Goal: Transaction & Acquisition: Purchase product/service

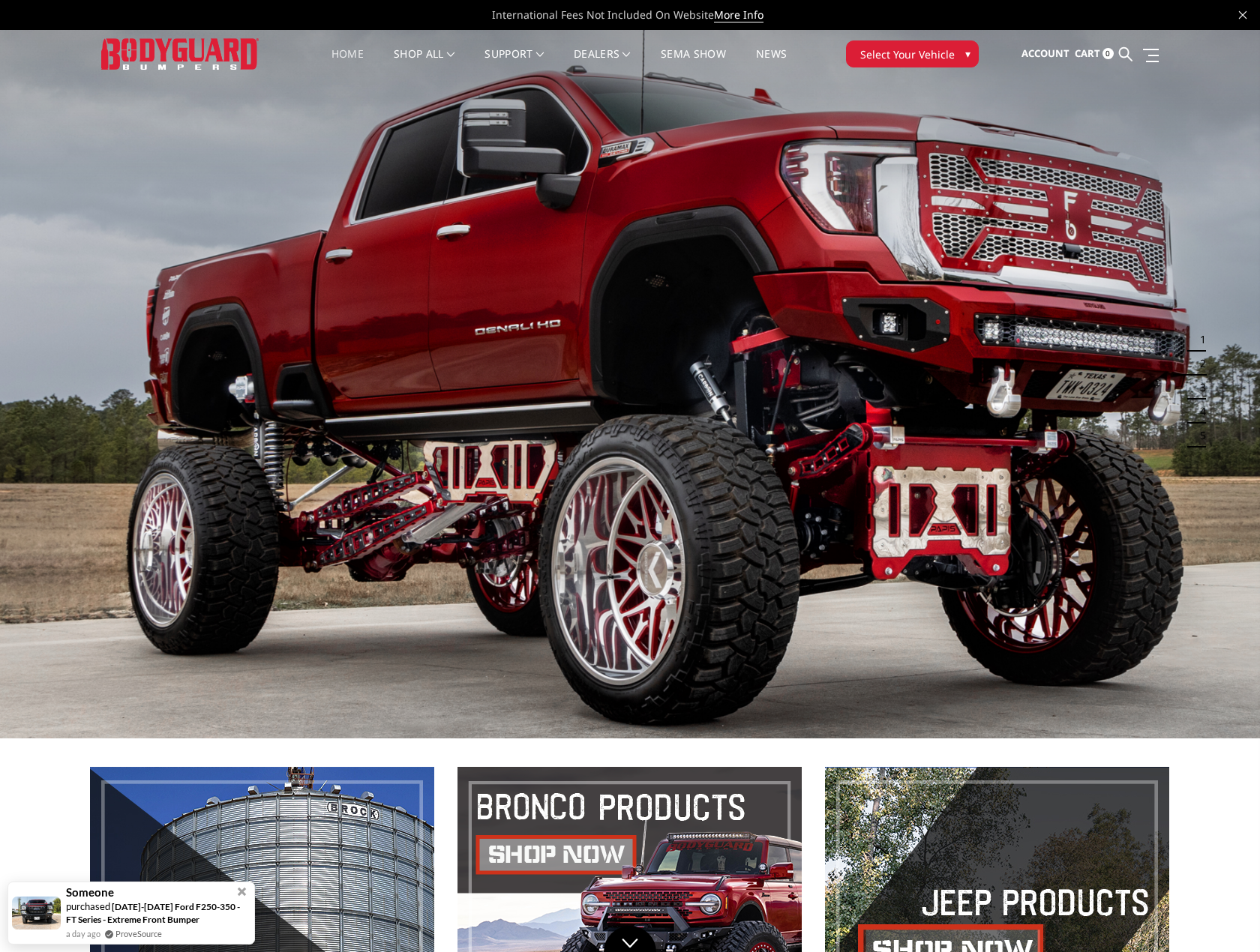
click at [345, 49] on link "Home" at bounding box center [347, 64] width 32 height 29
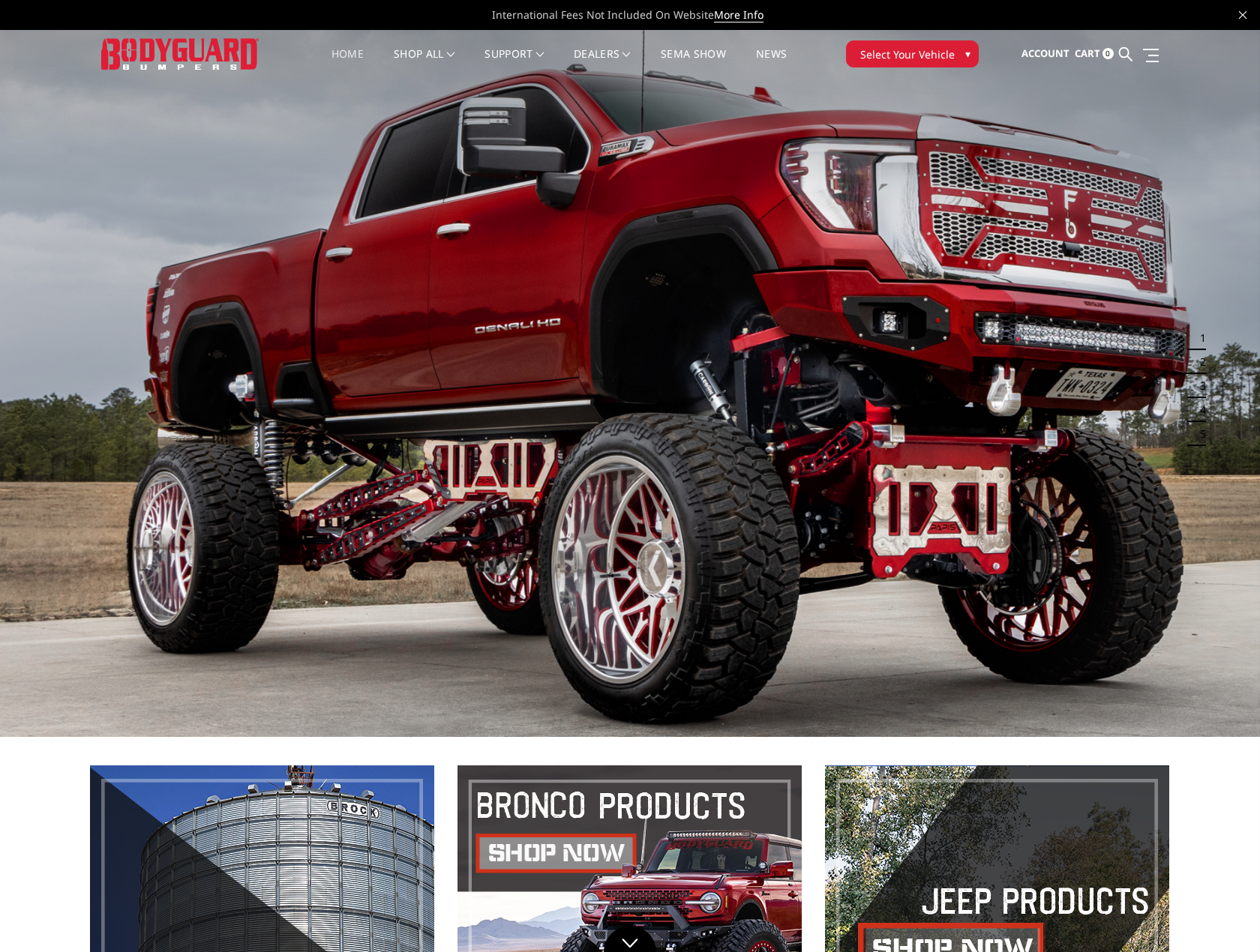
click at [948, 49] on span "Select Your Vehicle" at bounding box center [907, 54] width 94 height 16
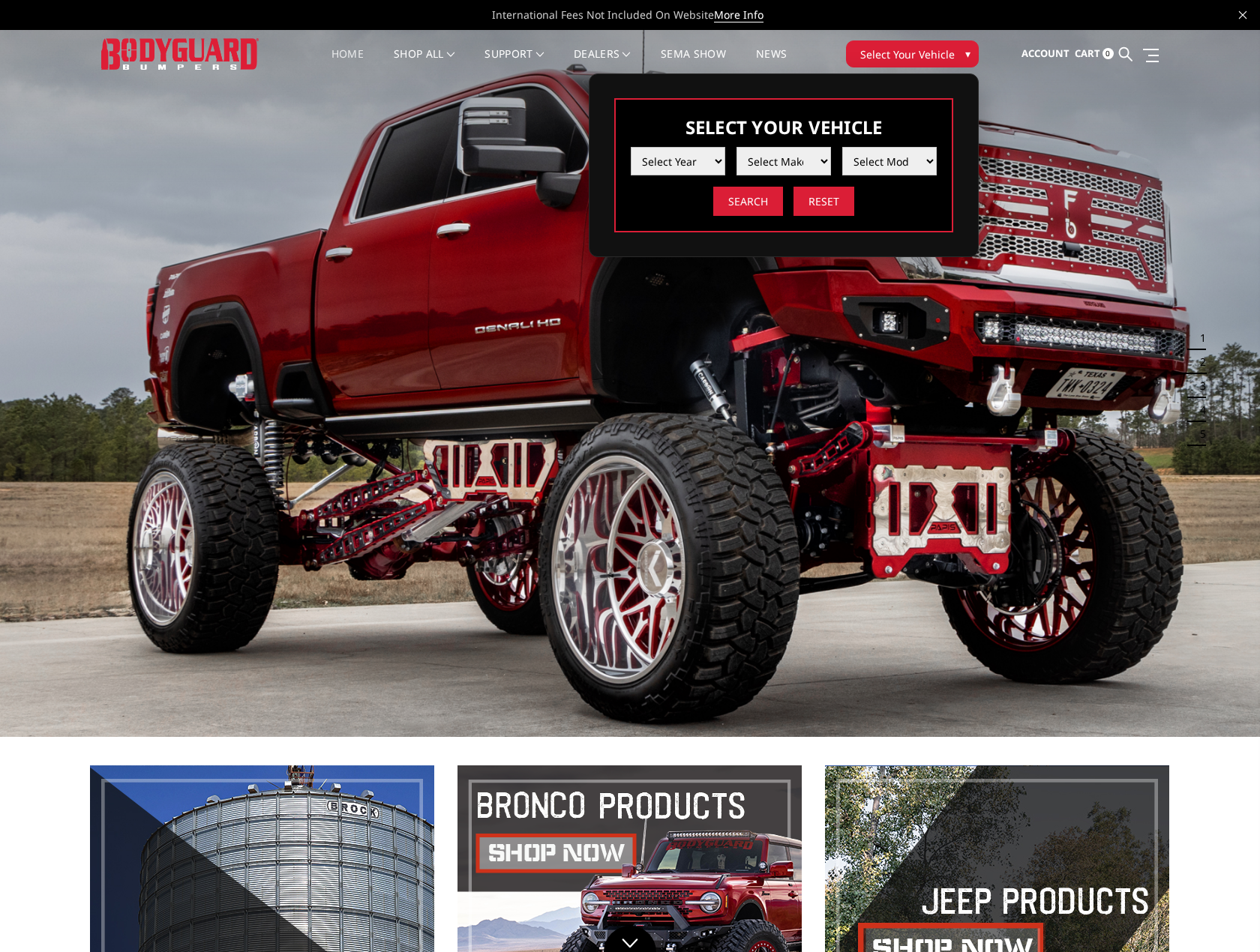
click at [698, 159] on select "Select Year 2025 2024 2023 2022 2021 2020 2019 2018 2017 2016 2015 2014 2013 20…" at bounding box center [678, 161] width 94 height 28
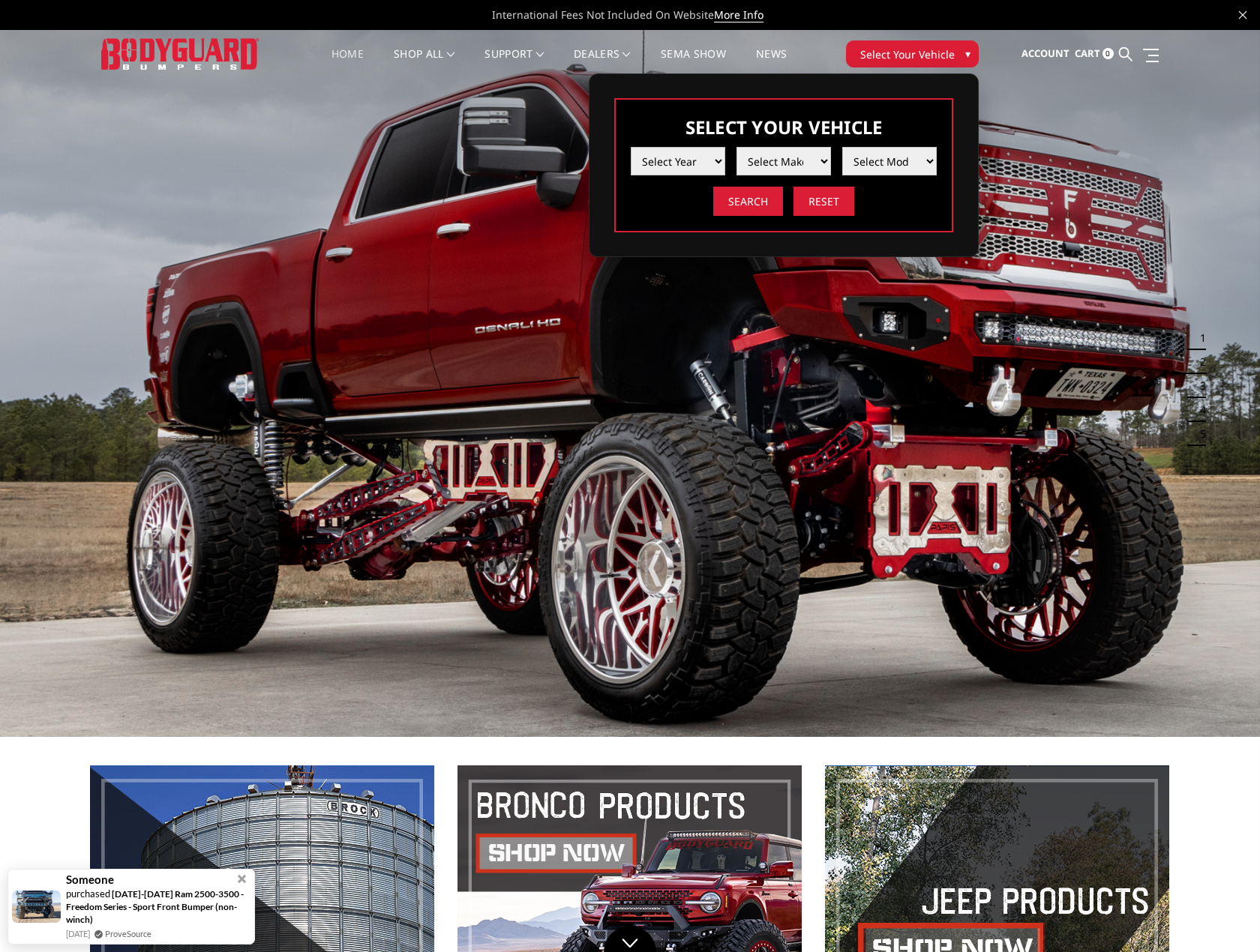
select select "yr_2024"
click at [630, 147] on select "Select Year 2025 2024 2023 2022 2021 2020 2019 2018 2017 2016 2015 2014 2013 20…" at bounding box center [678, 161] width 94 height 28
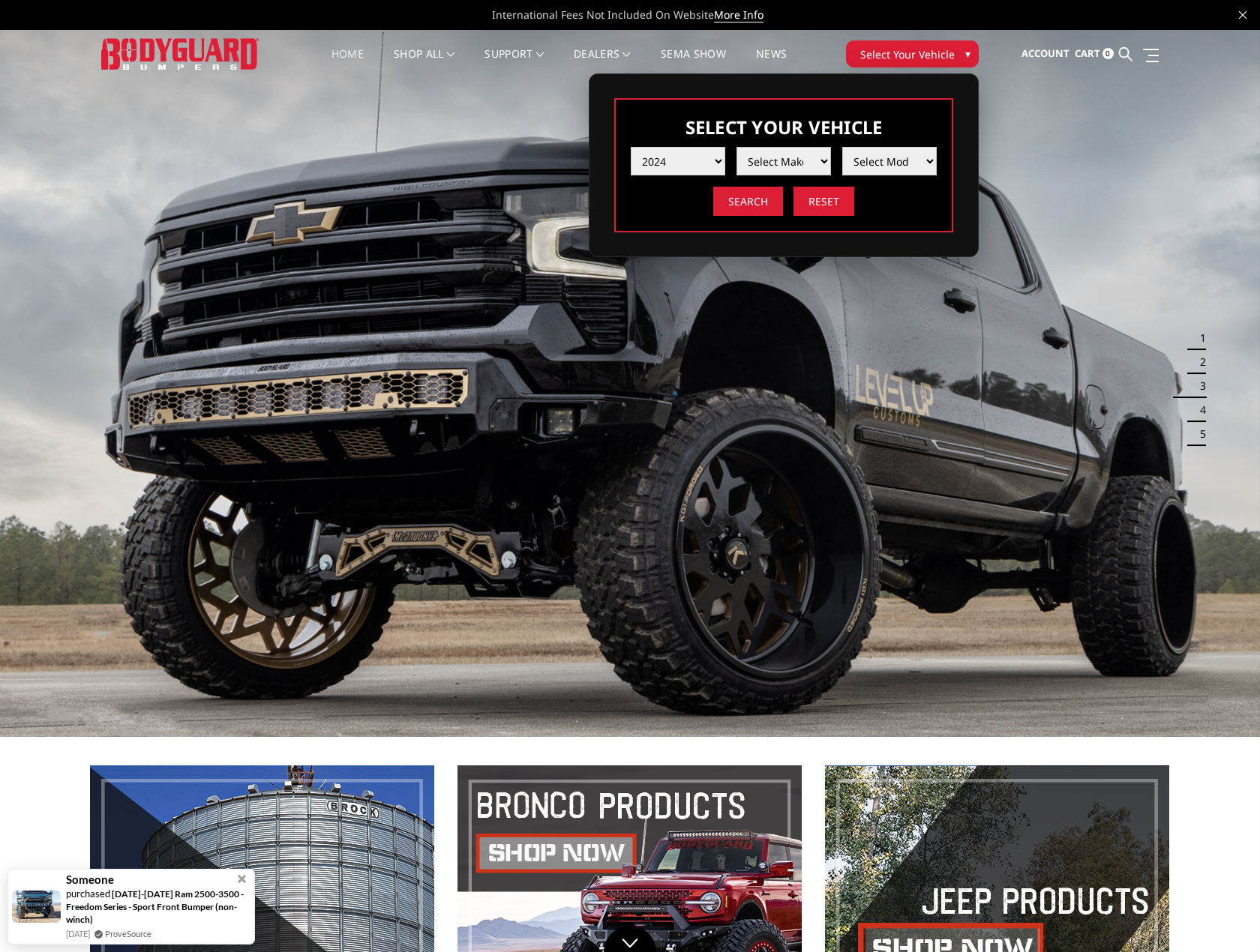
click at [813, 157] on select "Select Make Chevrolet Ford GMC Ram Toyota" at bounding box center [783, 161] width 94 height 28
select select "mk_ford"
click at [736, 147] on select "Select Make Chevrolet Ford GMC Ram Toyota" at bounding box center [783, 161] width 94 height 28
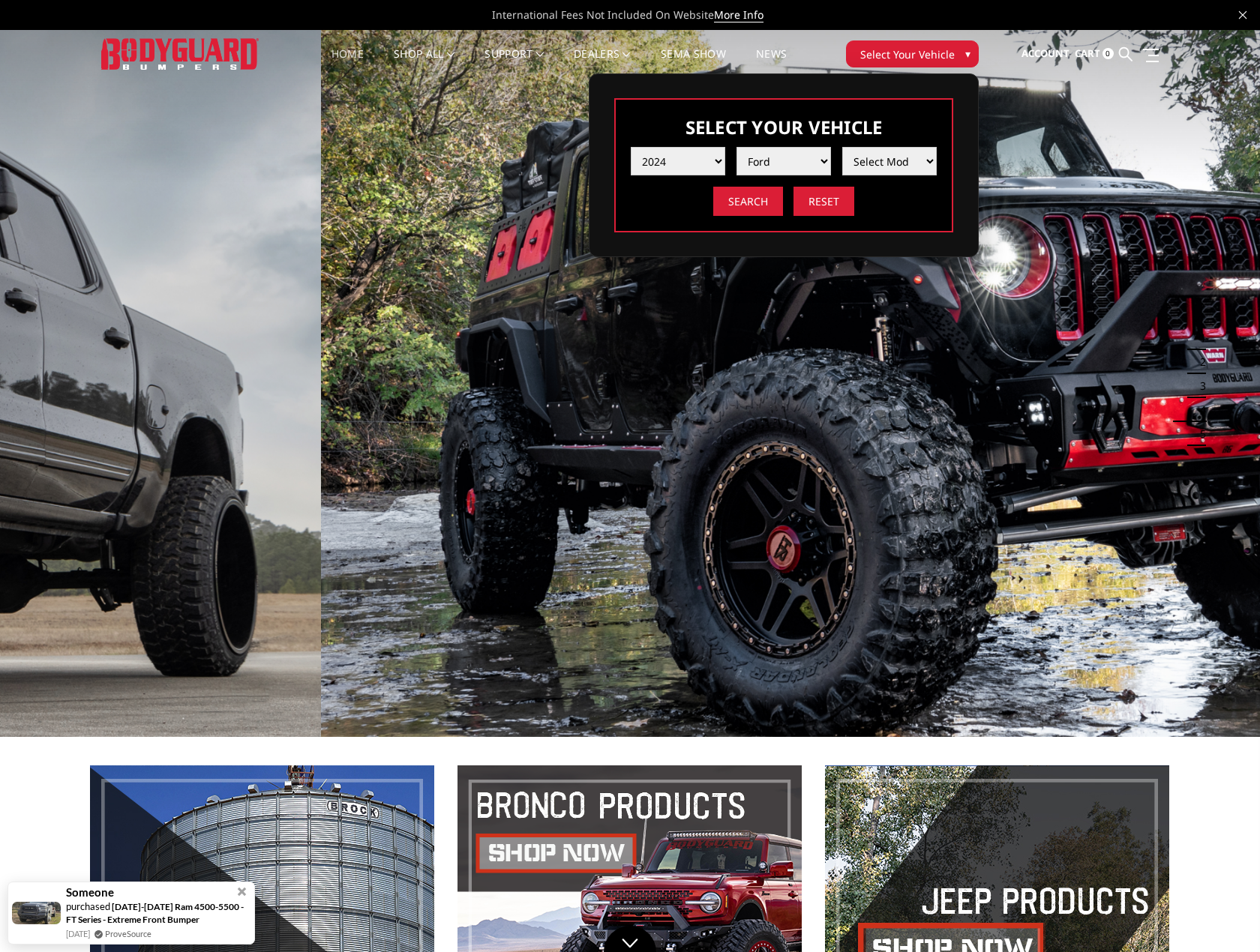
drag, startPoint x: 657, startPoint y: 424, endPoint x: 1006, endPoint y: 470, distance: 352.0
click at [996, 466] on img at bounding box center [950, 382] width 1260 height 709
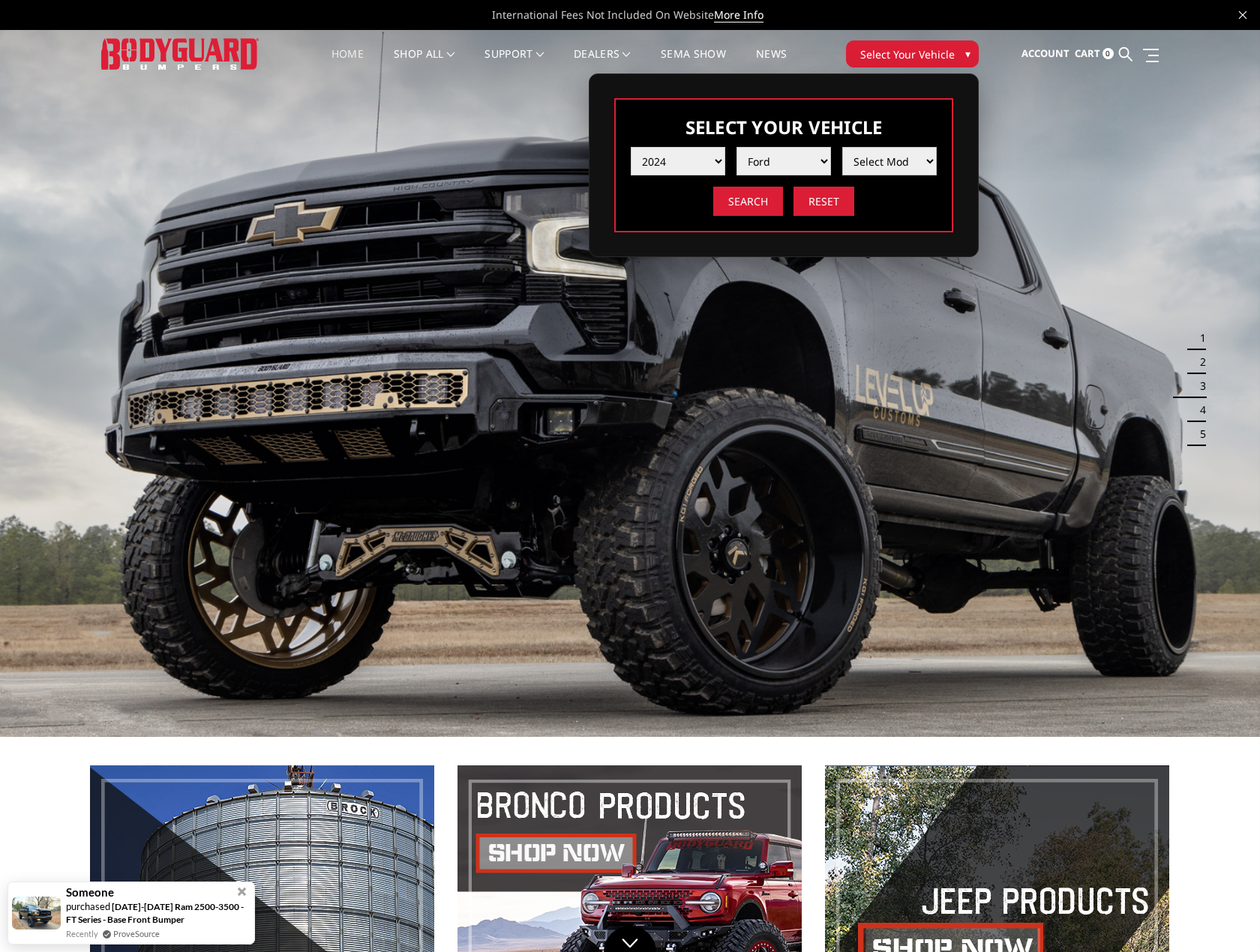
click at [908, 153] on select "Select Model F150 F150 Raptor F250 / F350 F450 / F550" at bounding box center [889, 161] width 94 height 28
select select "md_f150-raptor"
click at [842, 147] on select "Select Model F150 F150 Raptor F250 / F350 F450 / F550" at bounding box center [889, 161] width 94 height 28
click at [760, 202] on input "Search" at bounding box center [747, 201] width 70 height 29
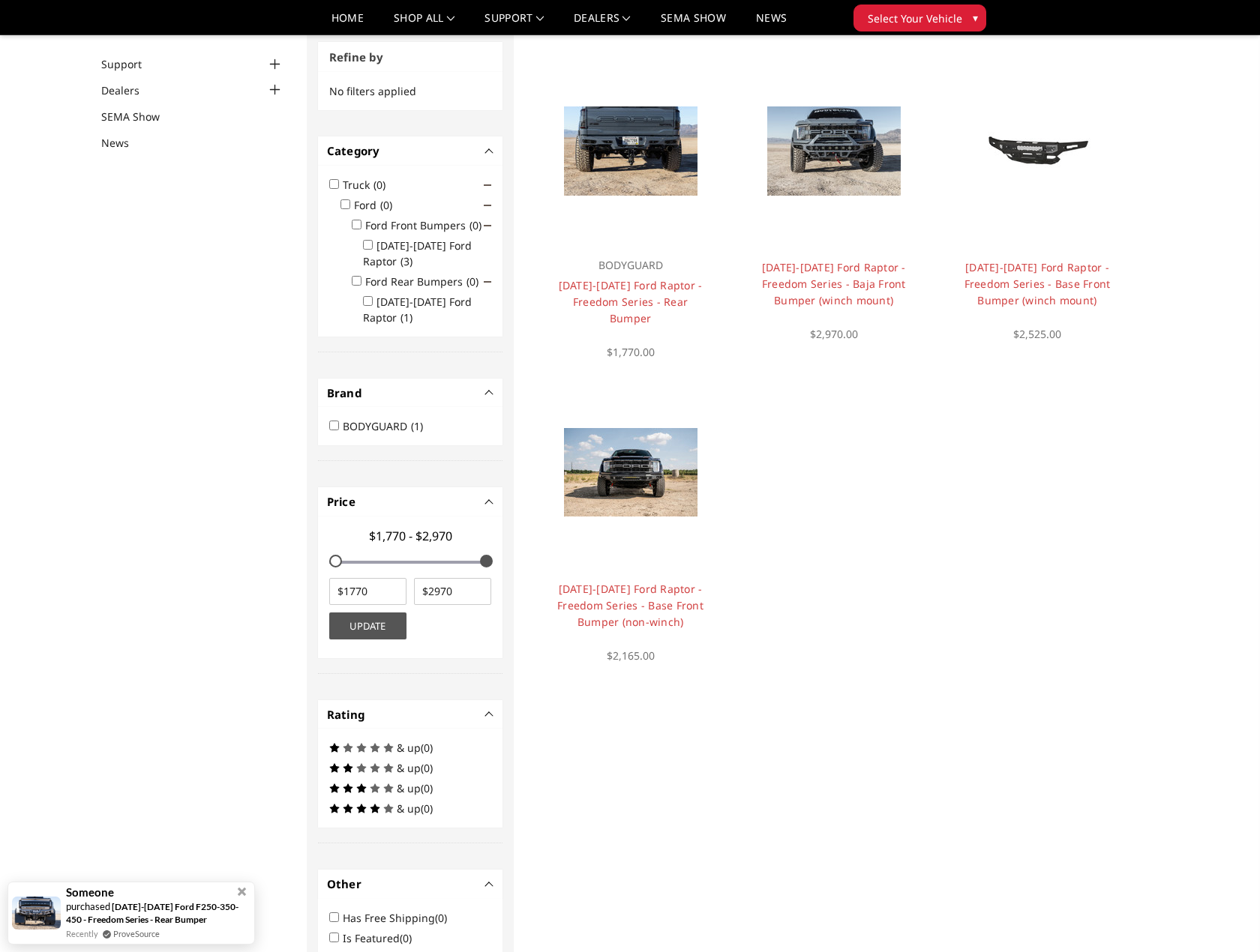
scroll to position [45, 0]
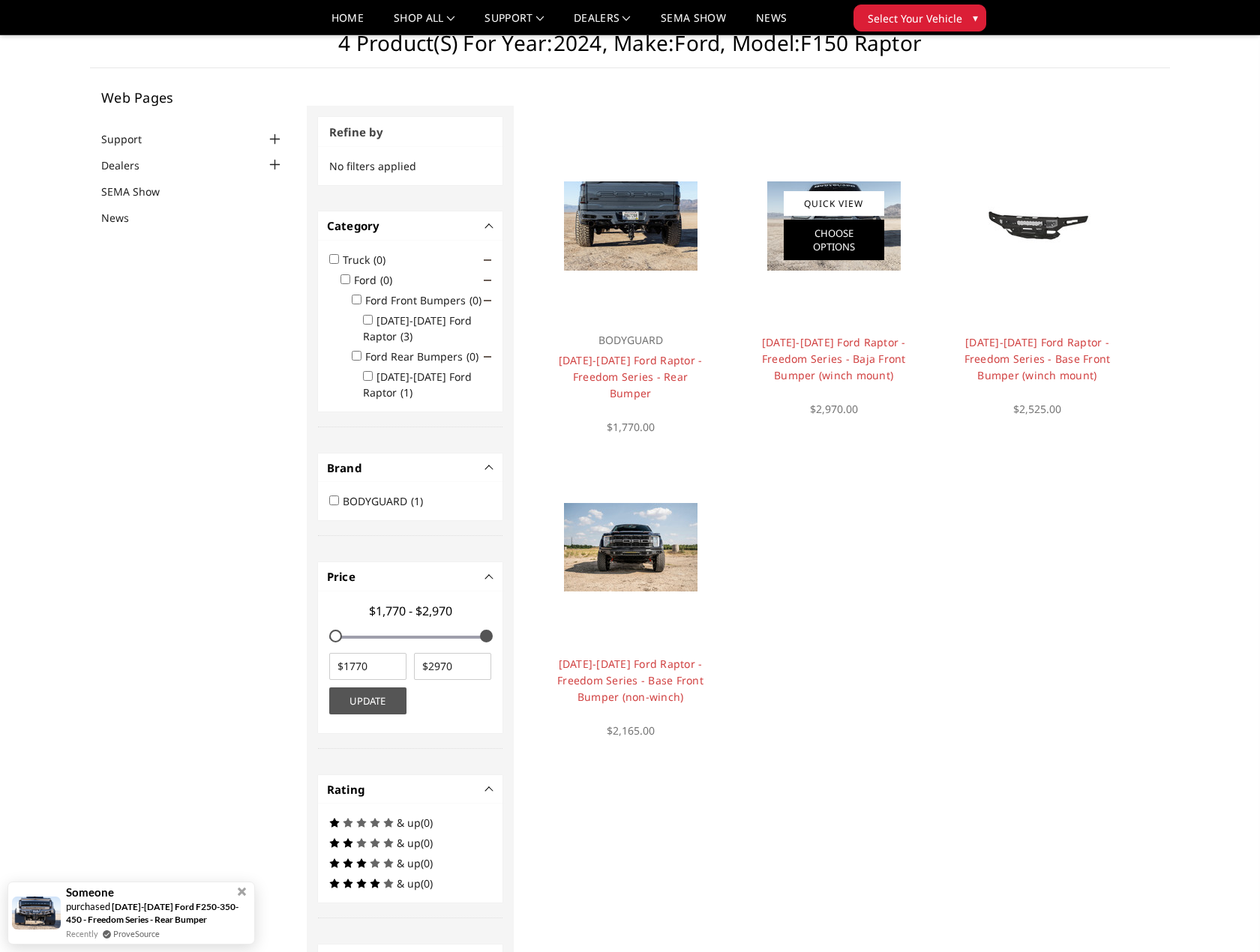
click at [836, 247] on link "Choose Options" at bounding box center [833, 239] width 100 height 40
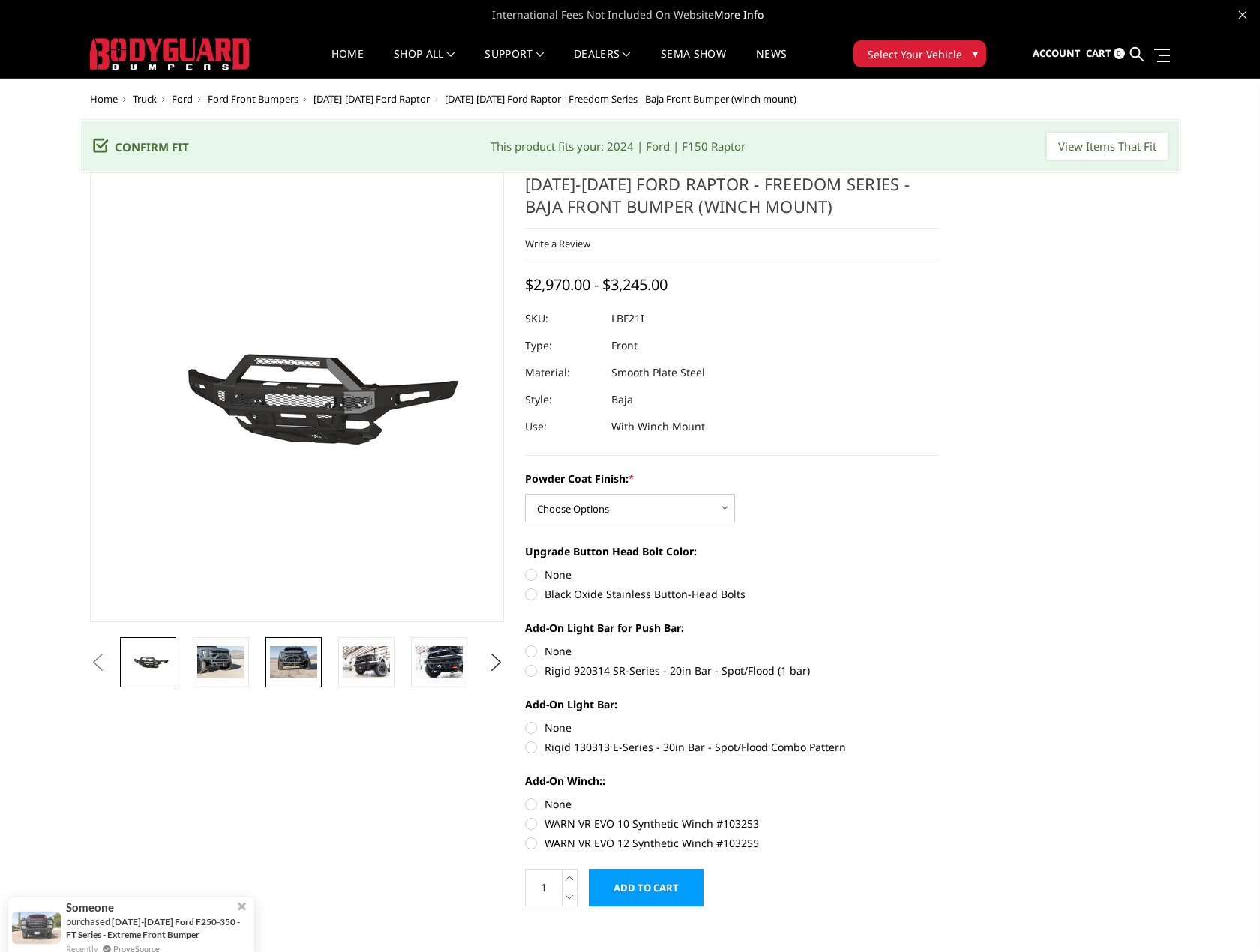
click at [291, 661] on img at bounding box center [293, 662] width 47 height 31
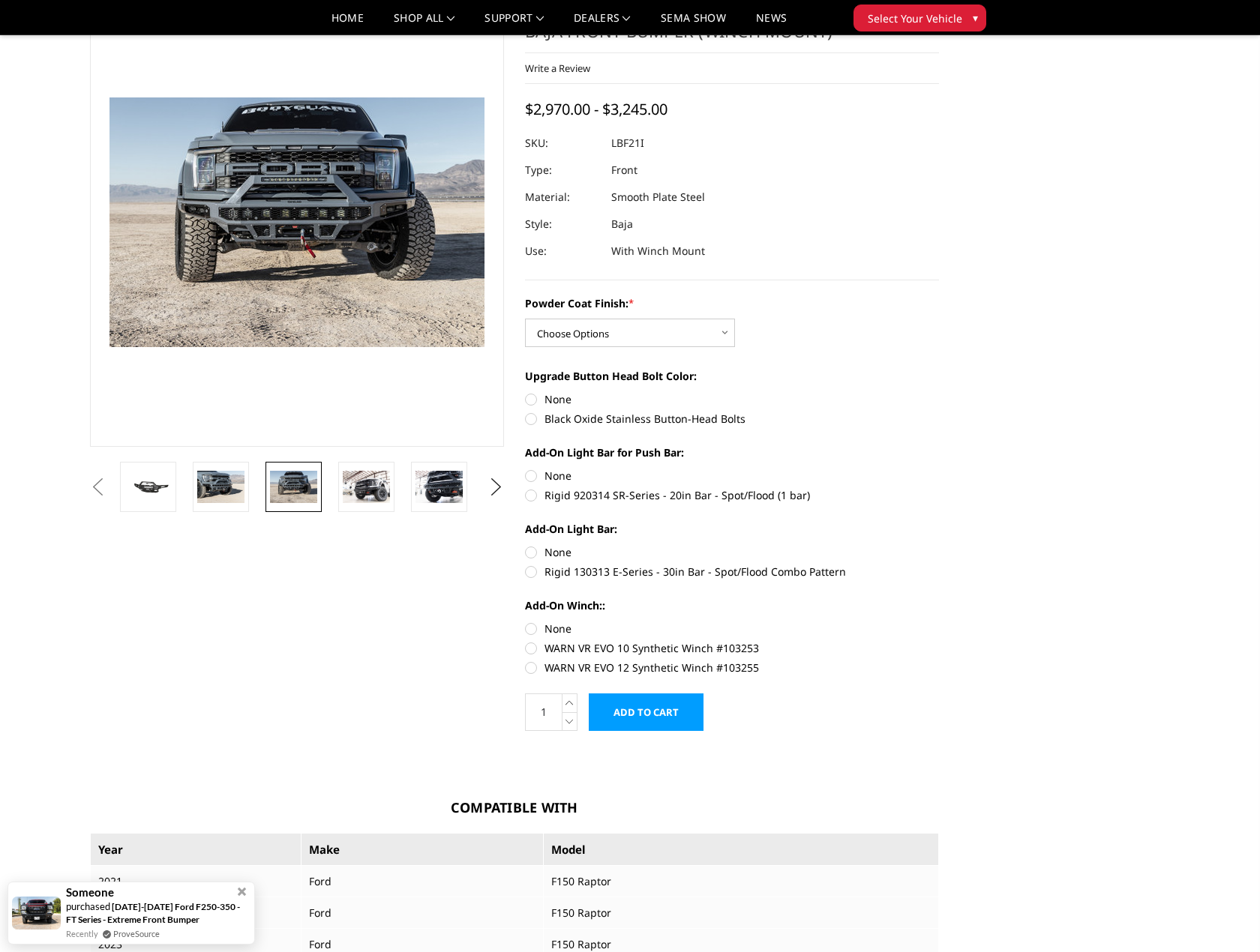
scroll to position [150, 0]
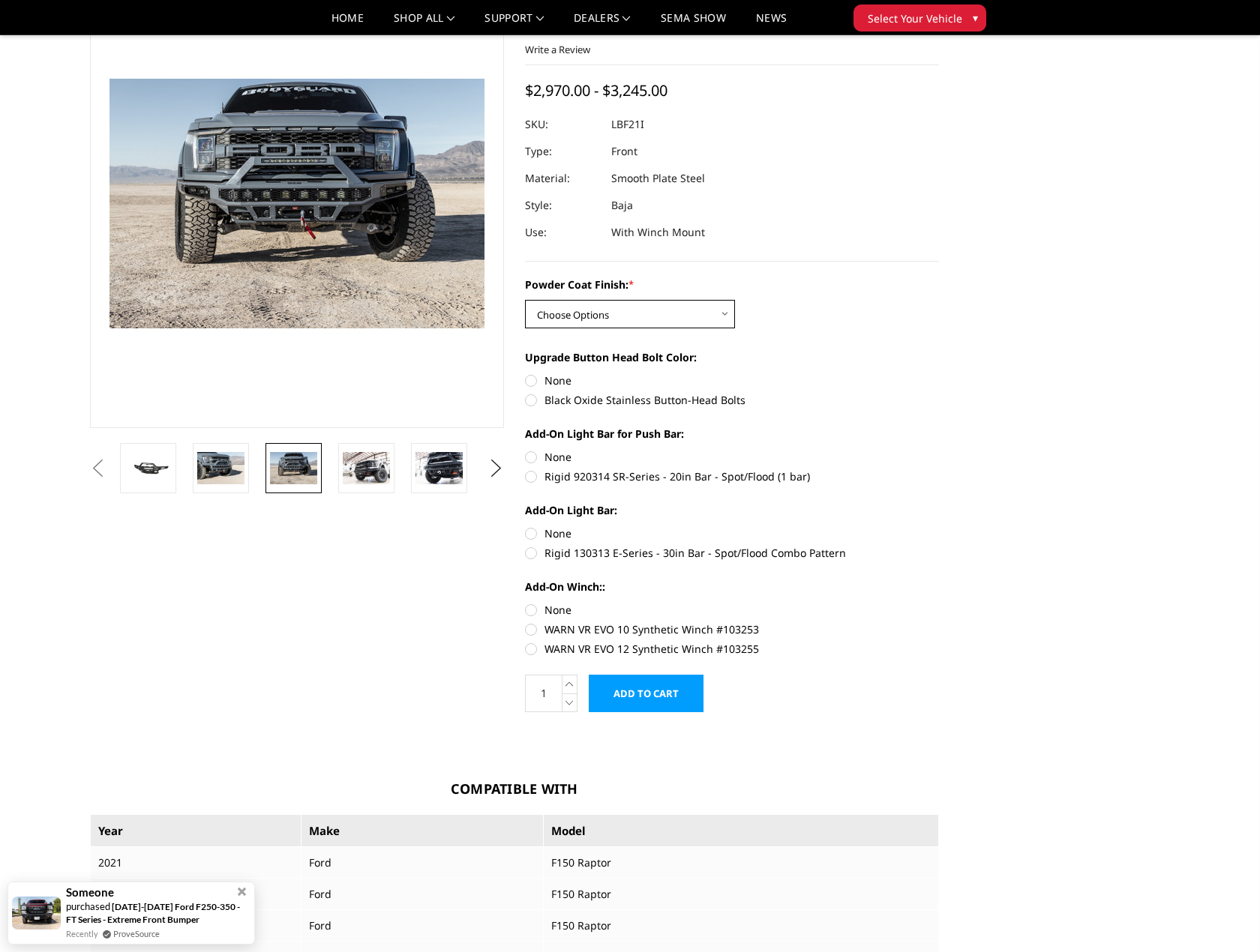
click at [722, 311] on select "Choose Options Bare Metal Texture Black Powder Coat" at bounding box center [630, 314] width 210 height 28
select select "2766"
click at [525, 300] on select "Choose Options Bare Metal Texture Black Powder Coat" at bounding box center [630, 314] width 210 height 28
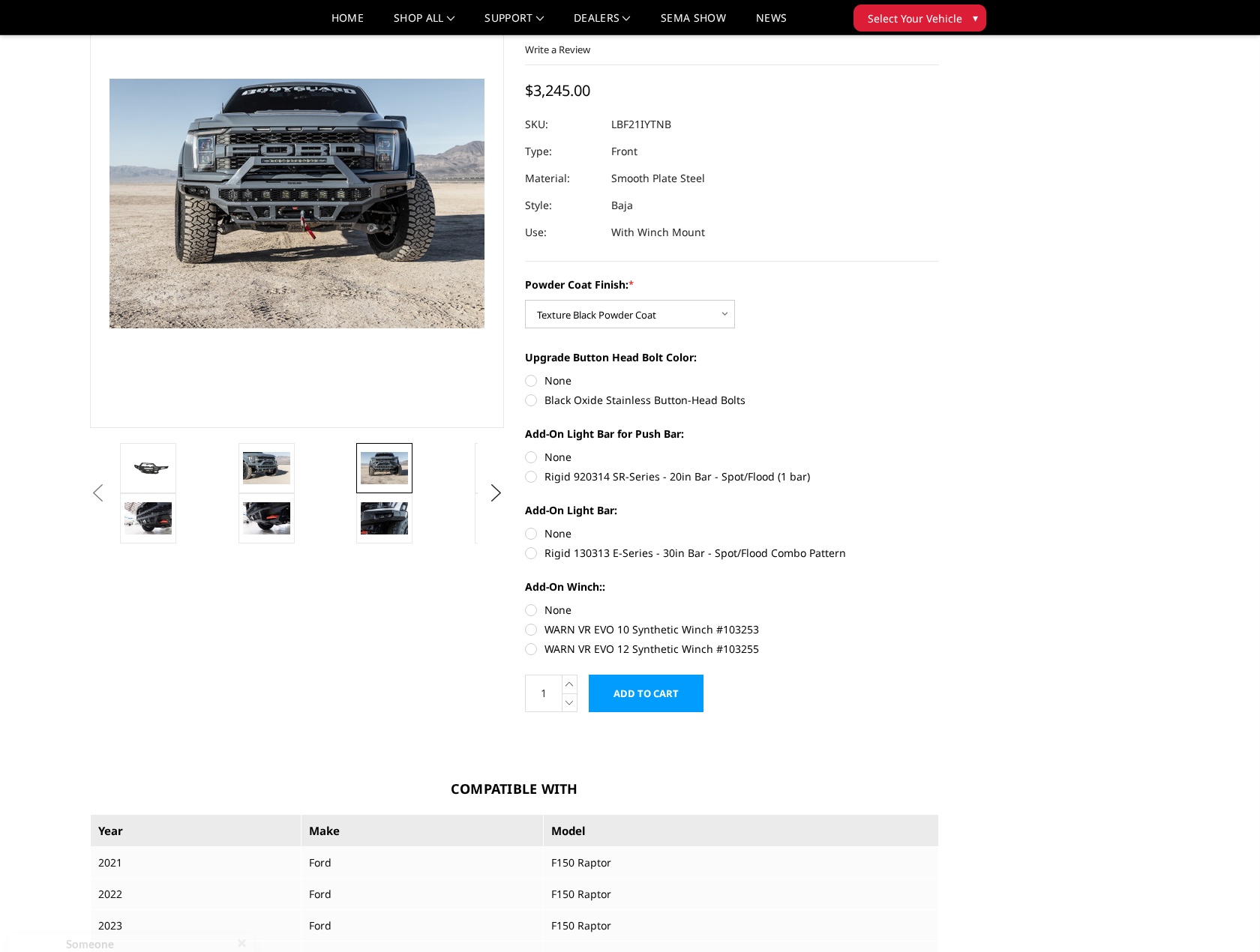
click at [534, 403] on label "Black Oxide Stainless Button-Head Bolts" at bounding box center [731, 400] width 414 height 16
click at [938, 374] on input "Black Oxide Stainless Button-Head Bolts" at bounding box center [938, 373] width 1 height 1
radio input "true"
click at [596, 478] on label "Rigid 920314 SR-Series - 20in Bar - Spot/Flood (1 bar)" at bounding box center [731, 476] width 414 height 16
click at [938, 450] on input "Rigid 920314 SR-Series - 20in Bar - Spot/Flood (1 bar)" at bounding box center [938, 449] width 1 height 1
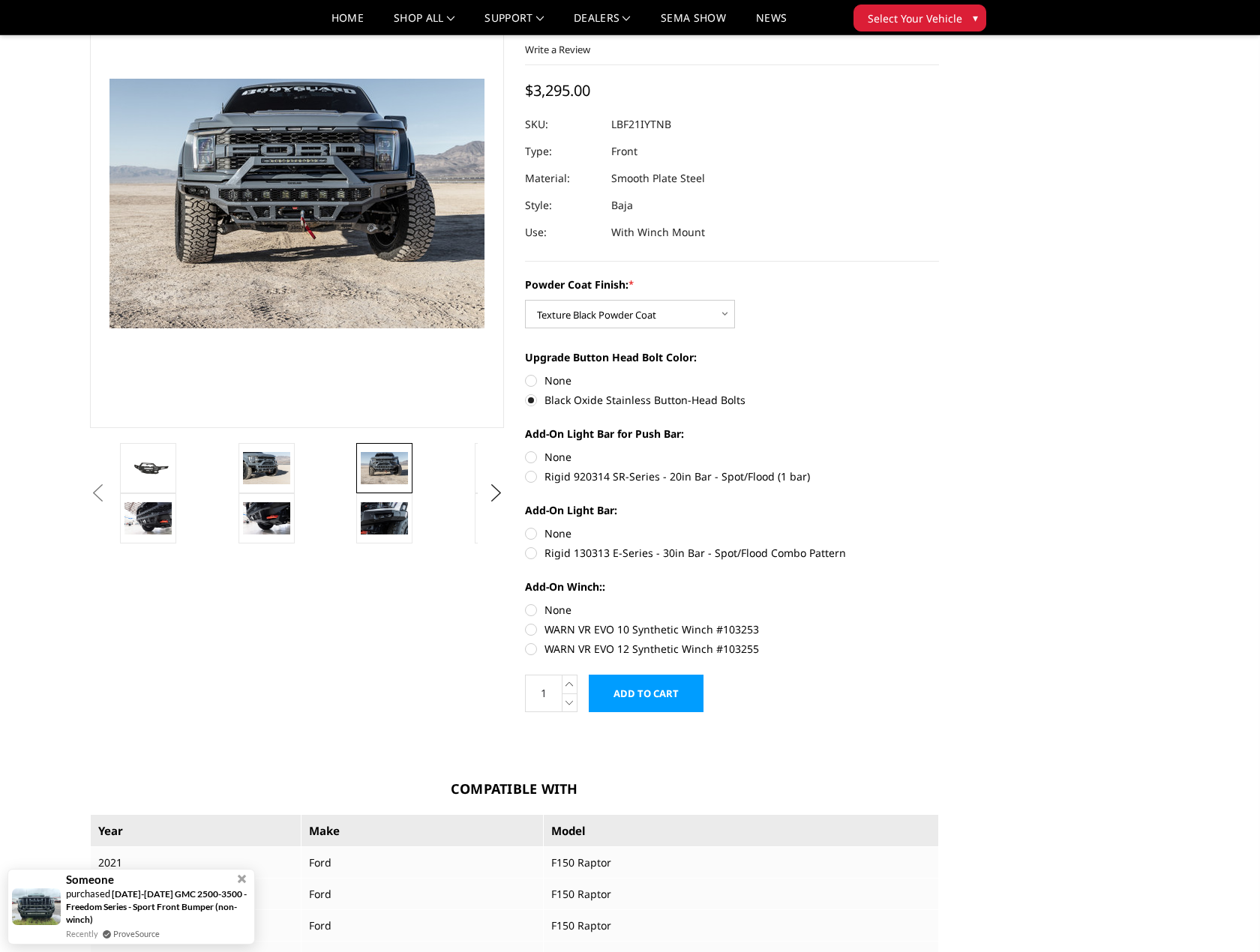
radio input "true"
click at [614, 556] on label "Rigid 130313 E-Series - 30in Bar - Spot/Flood Combo Pattern" at bounding box center [731, 553] width 414 height 16
click at [938, 526] on input "Rigid 130313 E-Series - 30in Bar - Spot/Flood Combo Pattern" at bounding box center [938, 526] width 1 height 1
radio input "true"
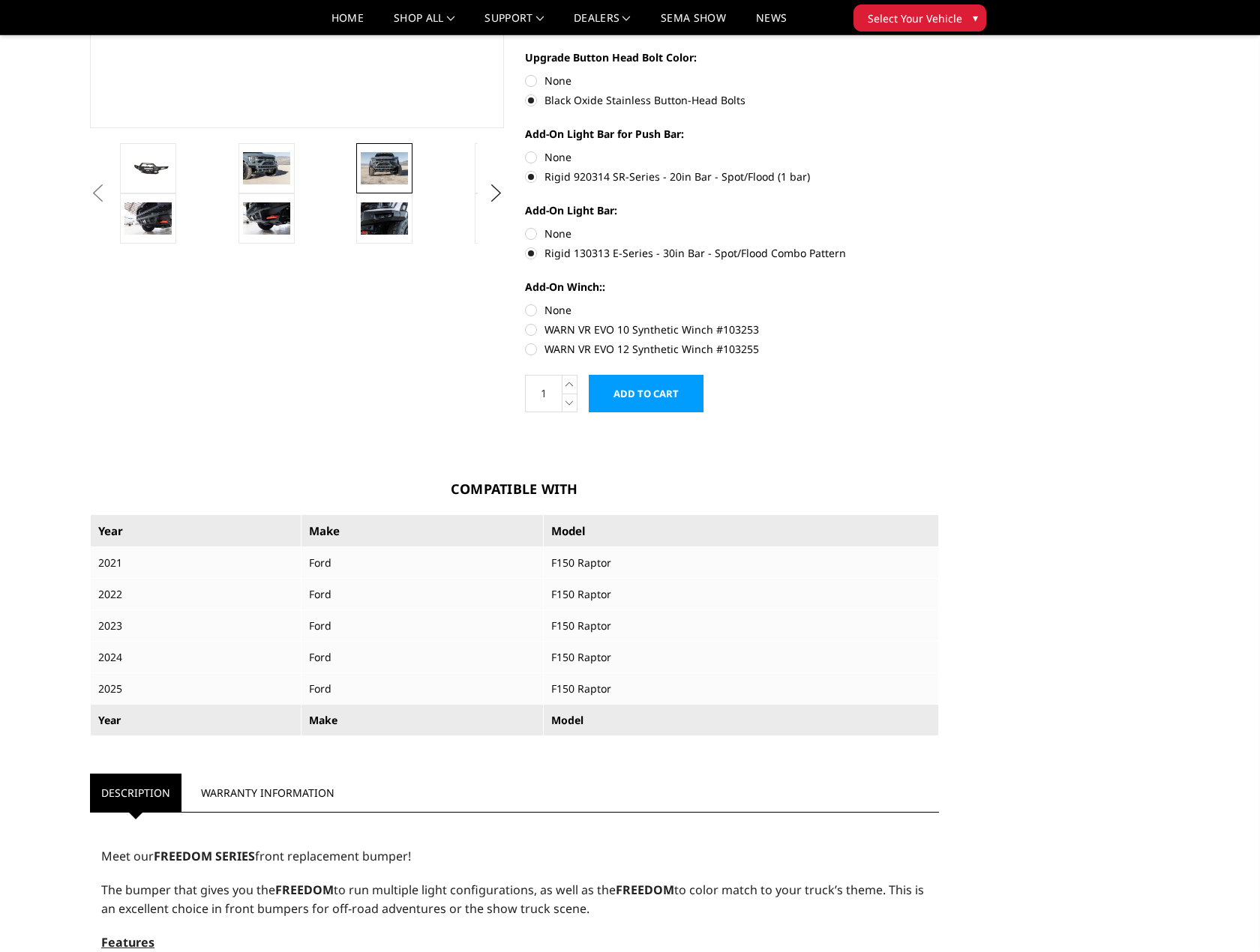
scroll to position [0, 0]
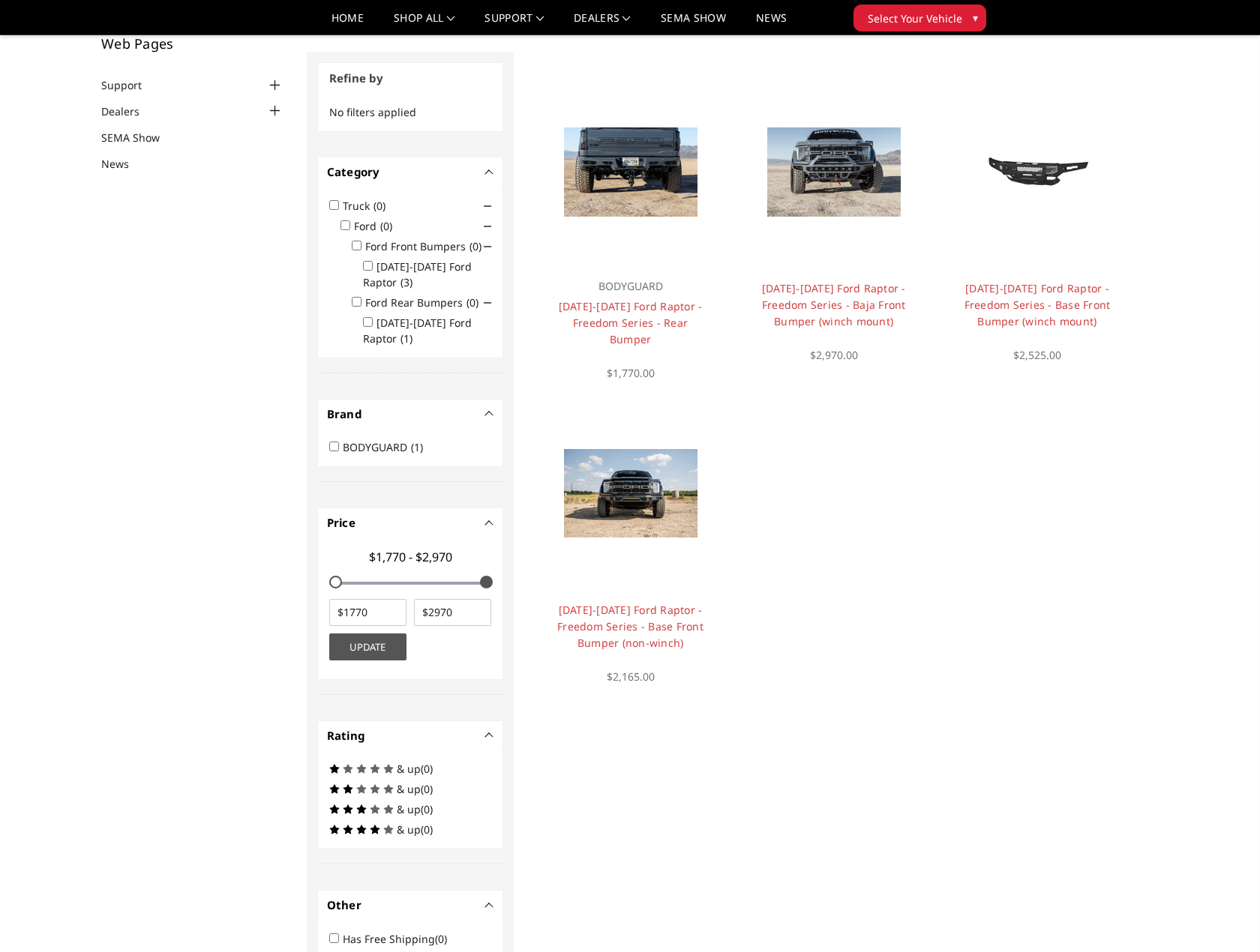
scroll to position [45, 0]
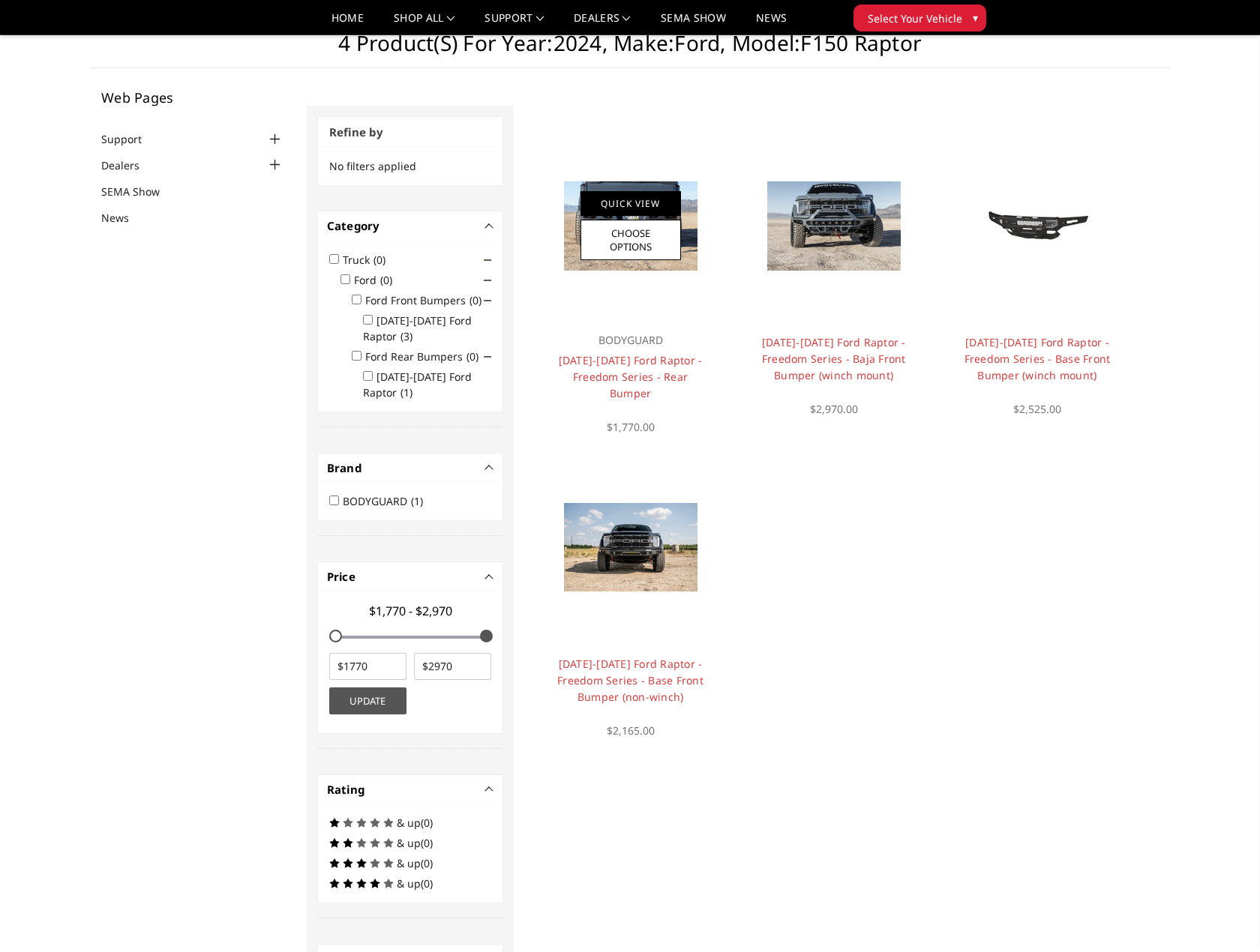
click at [630, 212] on link "Quick View" at bounding box center [630, 203] width 100 height 25
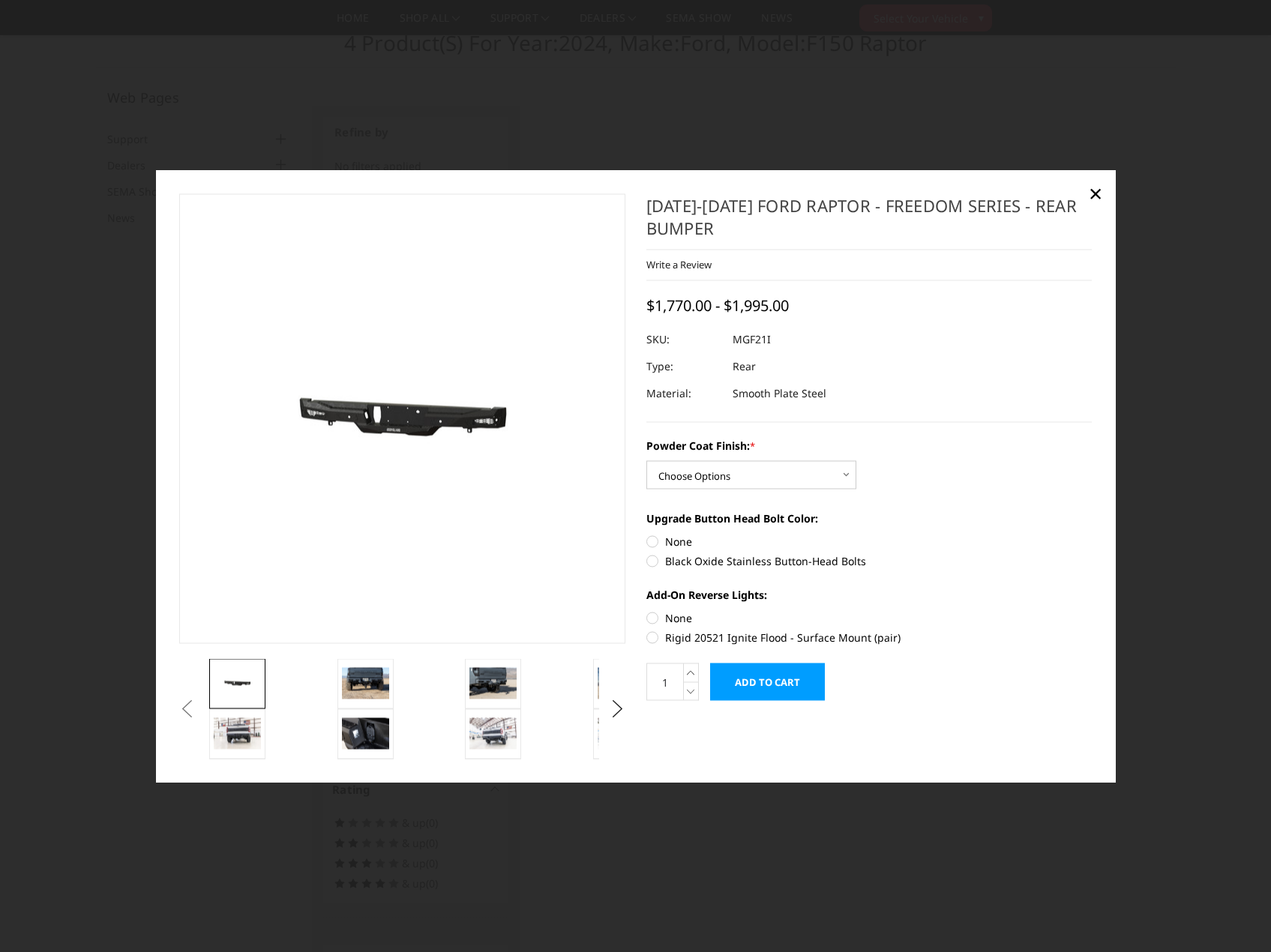
click at [817, 558] on label "Black Oxide Stainless Button-Head Bolts" at bounding box center [869, 561] width 446 height 16
click at [1092, 534] on input "Black Oxide Stainless Button-Head Bolts" at bounding box center [1092, 533] width 1 height 1
radio input "true"
click at [359, 694] on img at bounding box center [366, 683] width 47 height 31
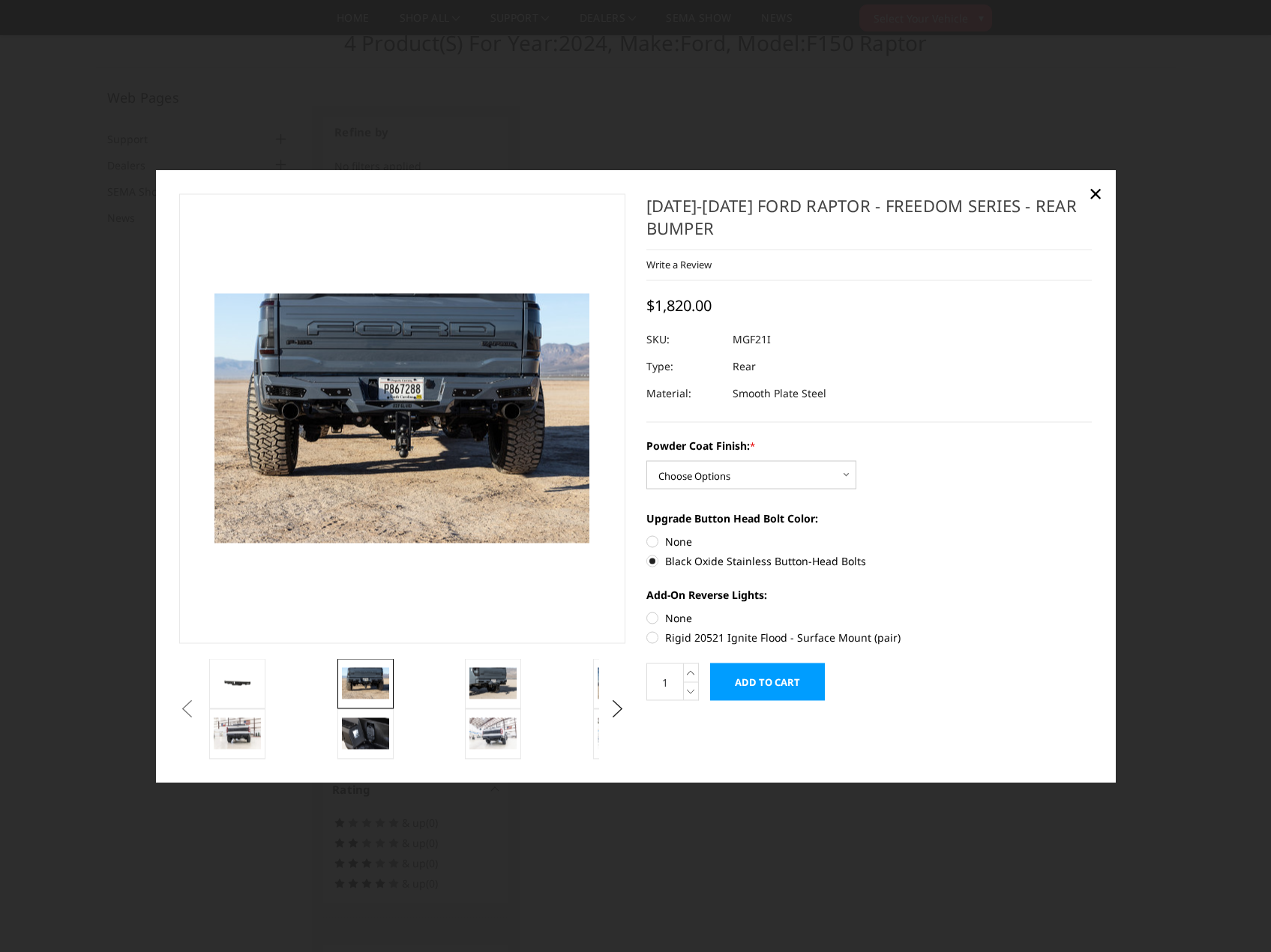
click at [523, 671] on li at bounding box center [525, 682] width 128 height 50
click at [491, 677] on img at bounding box center [493, 683] width 47 height 31
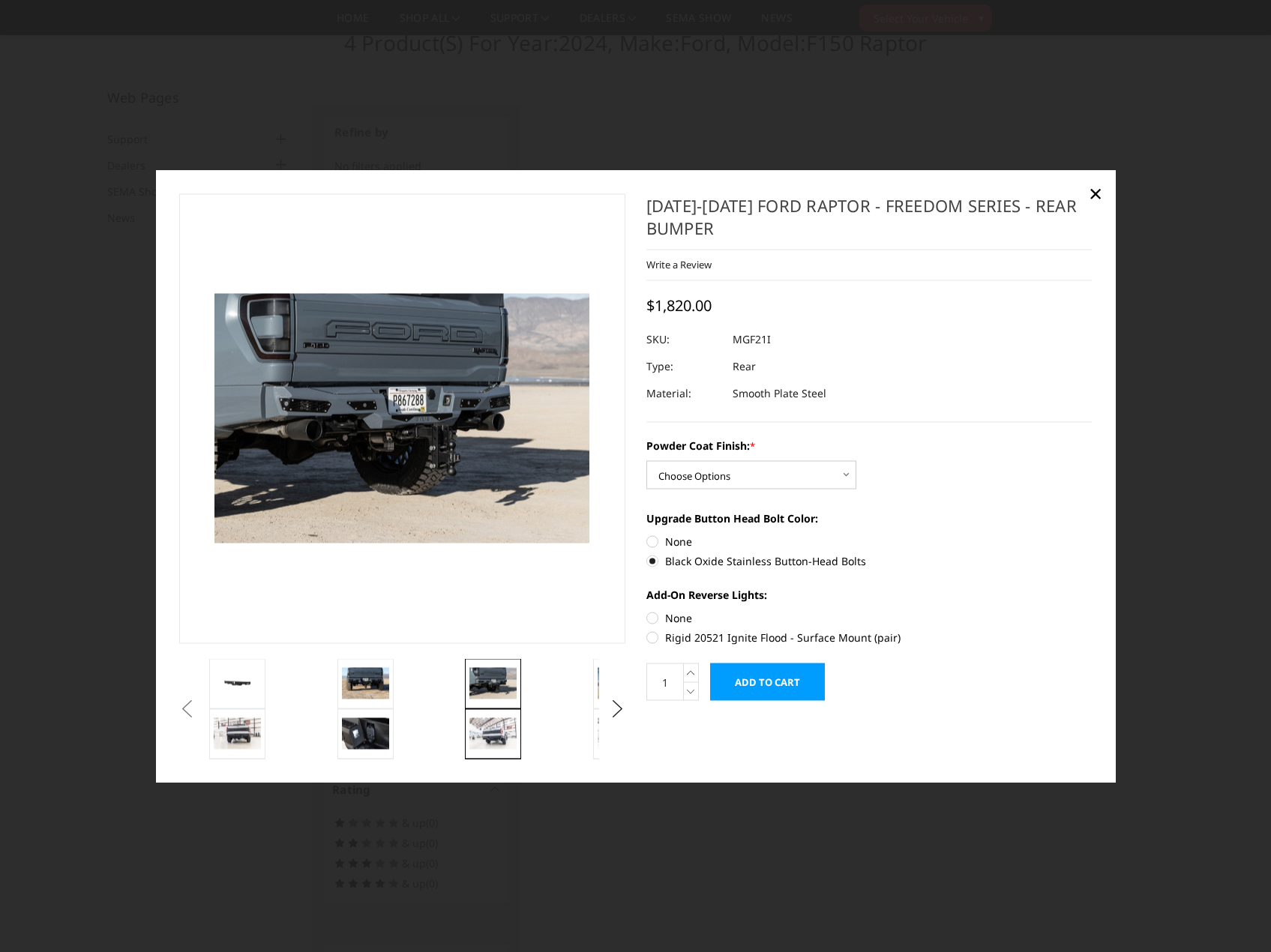
click at [499, 752] on link at bounding box center [492, 733] width 56 height 50
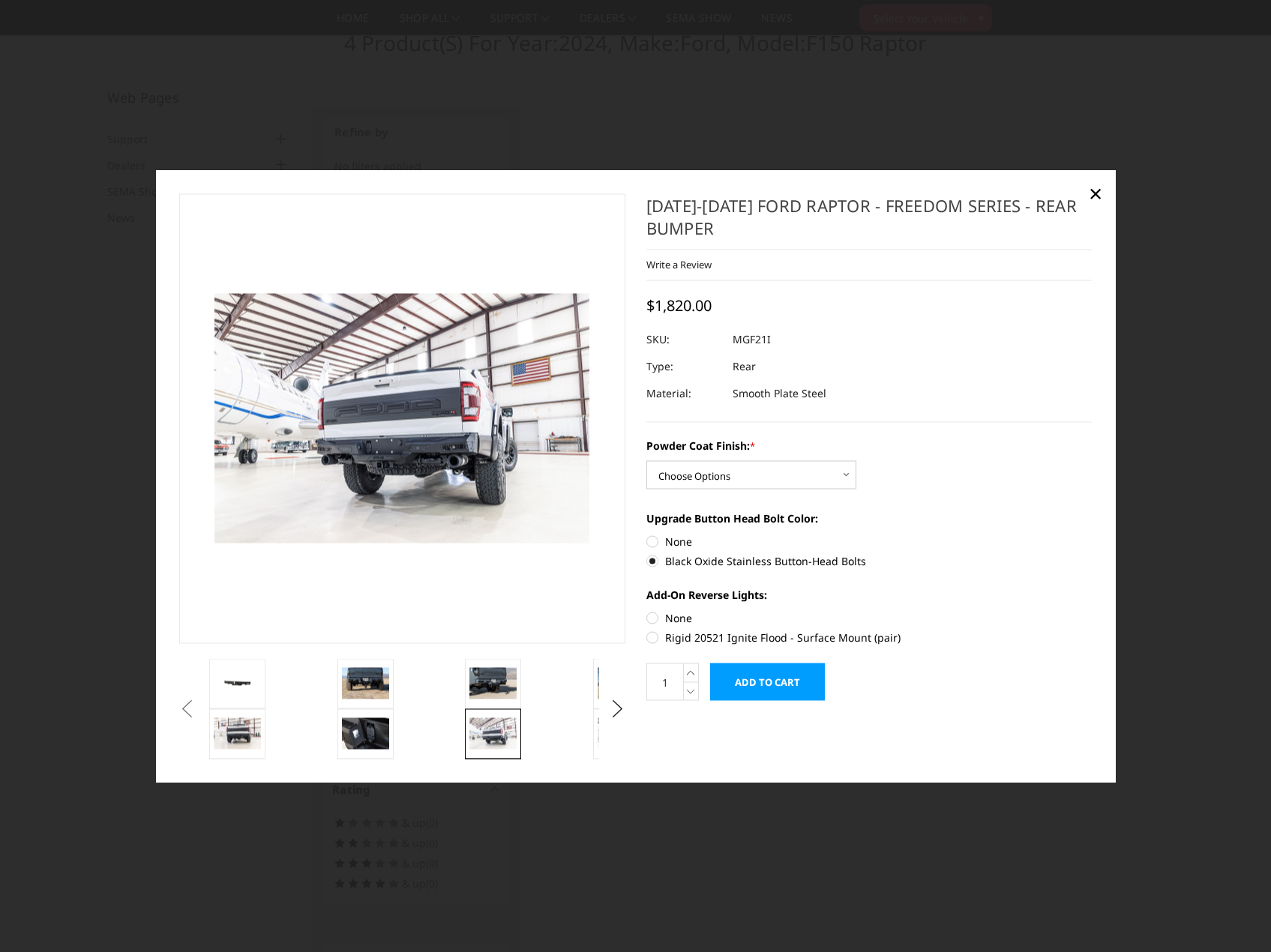
click at [499, 742] on img at bounding box center [493, 733] width 47 height 31
click at [364, 728] on img at bounding box center [366, 733] width 47 height 31
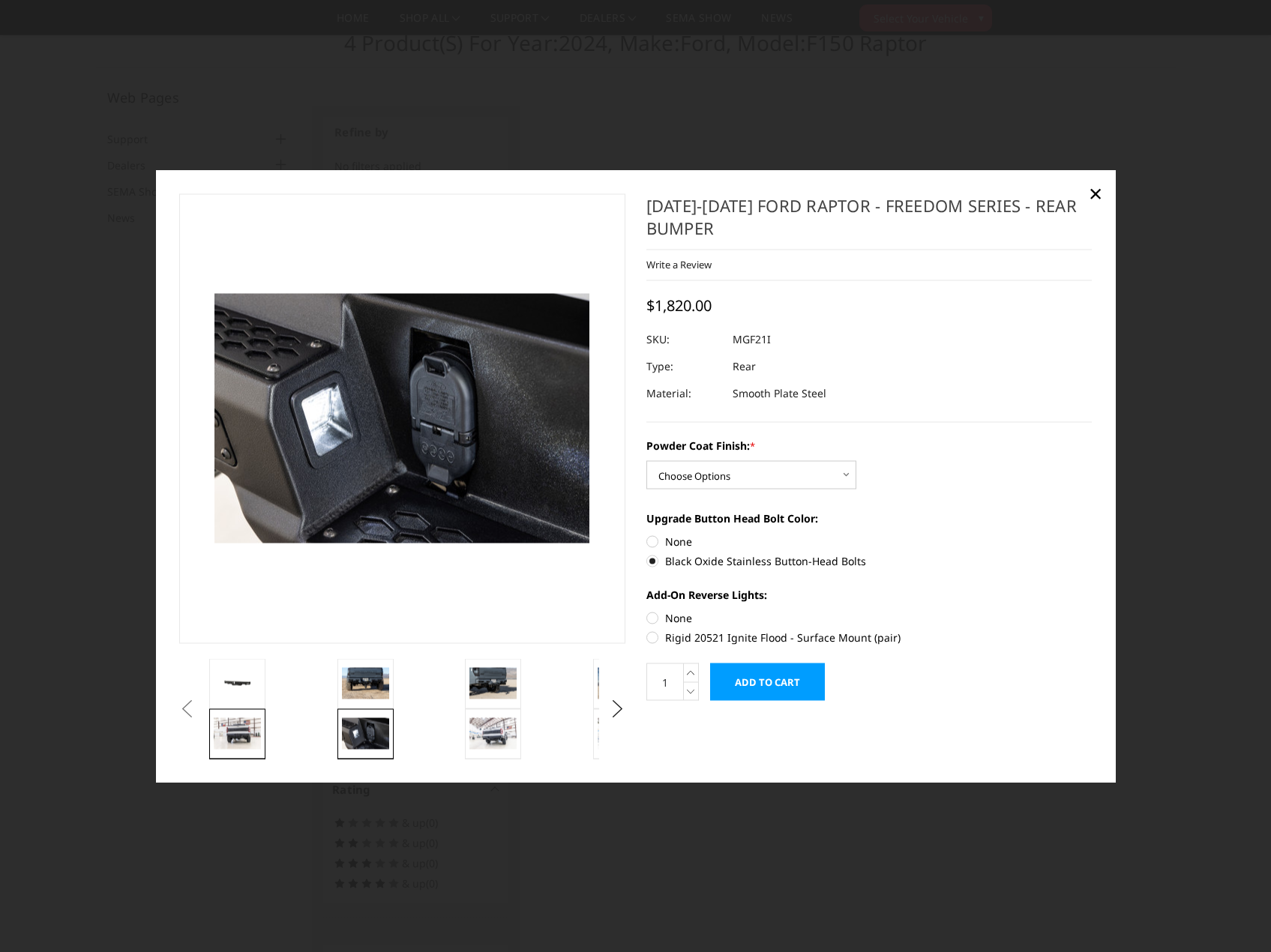
click at [226, 726] on img at bounding box center [237, 733] width 47 height 31
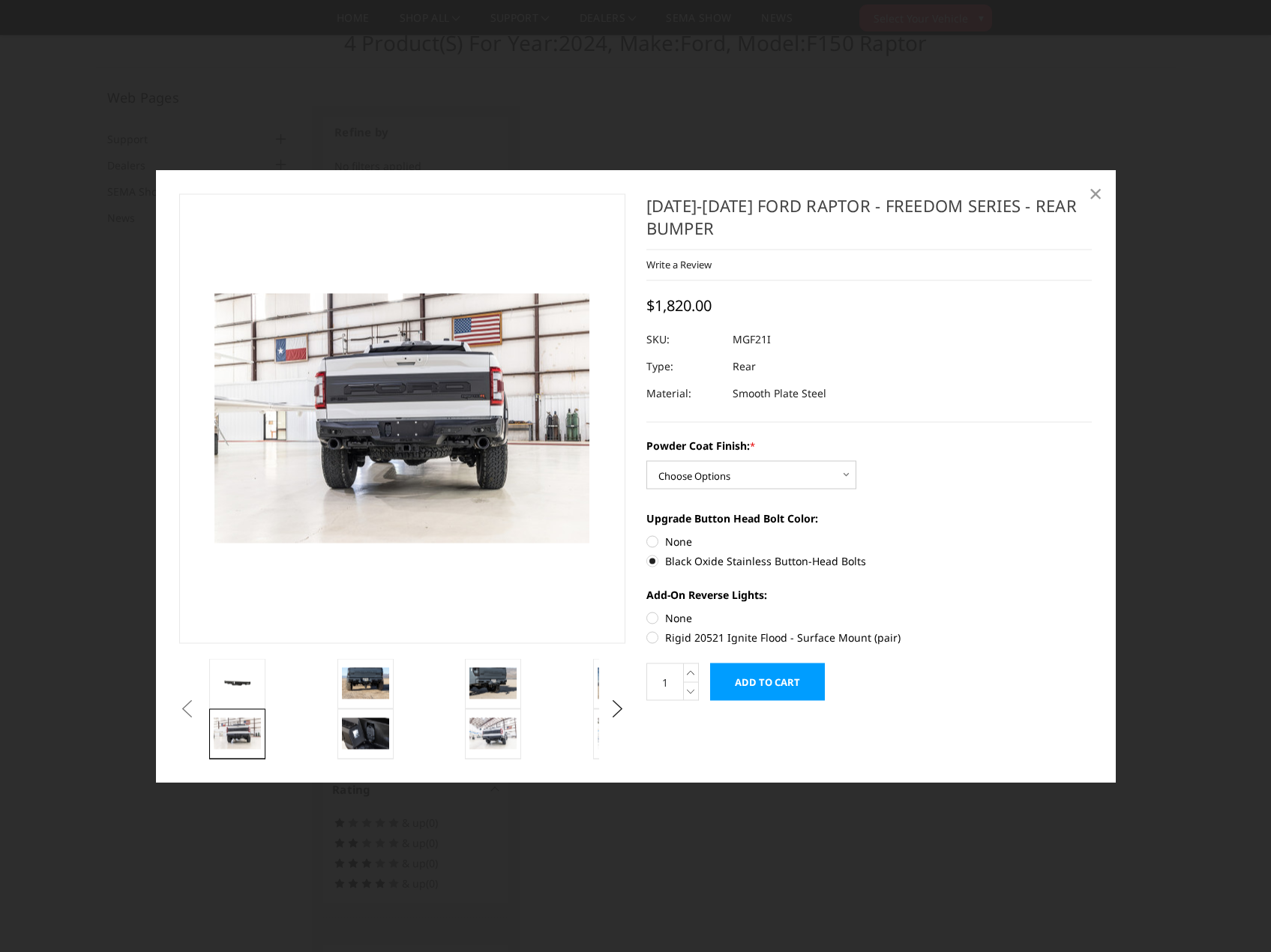
click at [1097, 190] on span "×" at bounding box center [1095, 192] width 14 height 32
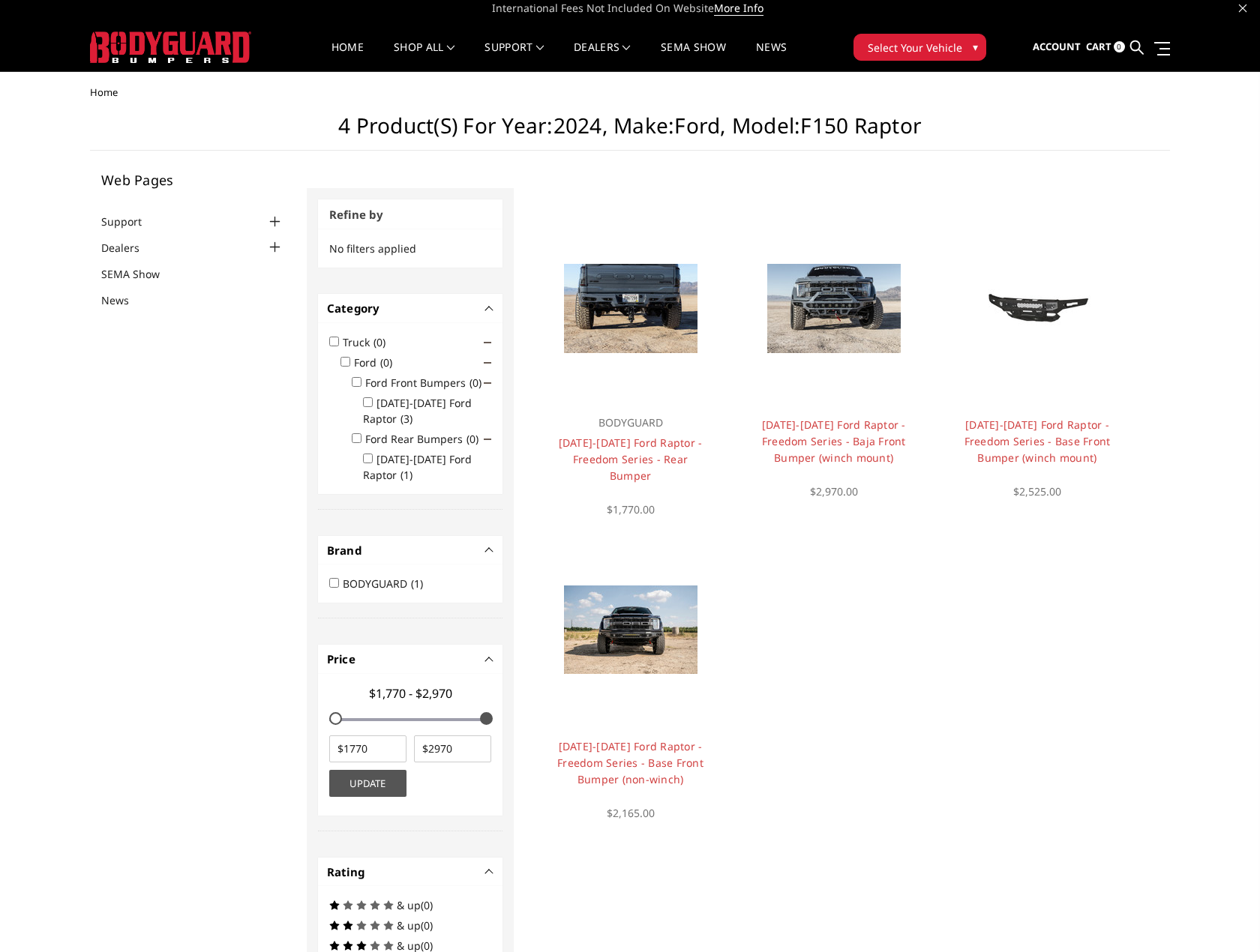
scroll to position [0, 0]
